Goal: Communication & Community: Answer question/provide support

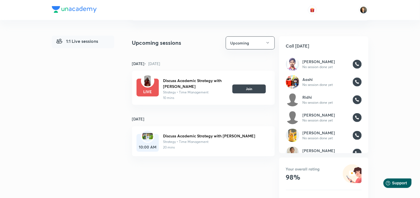
scroll to position [65, 0]
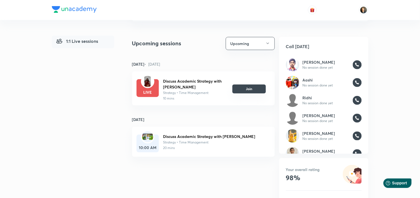
click at [246, 90] on button "Join" at bounding box center [248, 89] width 33 height 9
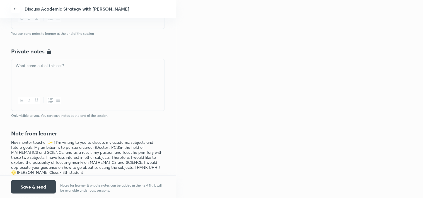
scroll to position [185, 0]
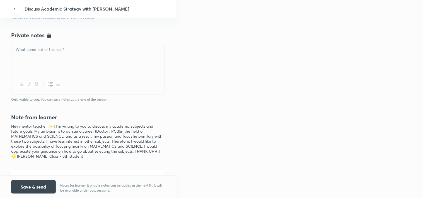
click at [42, 70] on div at bounding box center [87, 58] width 153 height 31
click at [38, 187] on button "Save & send" at bounding box center [33, 186] width 45 height 13
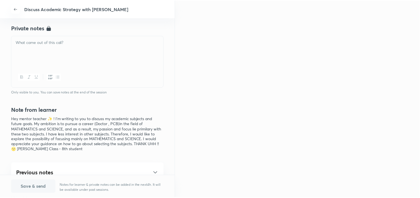
scroll to position [172, 0]
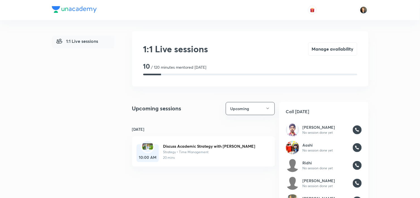
scroll to position [31, 0]
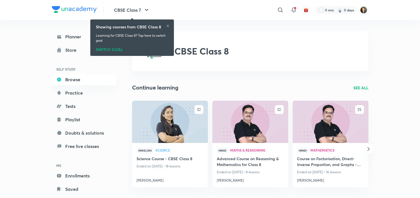
click at [359, 13] on picture at bounding box center [363, 9] width 9 height 9
click at [363, 12] on img at bounding box center [363, 9] width 9 height 9
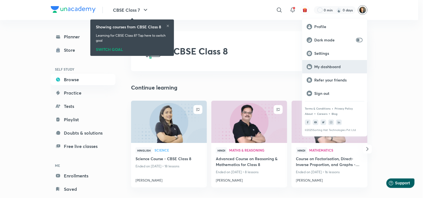
click at [333, 65] on p "My dashboard" at bounding box center [338, 66] width 48 height 5
